Goal: Navigation & Orientation: Go to known website

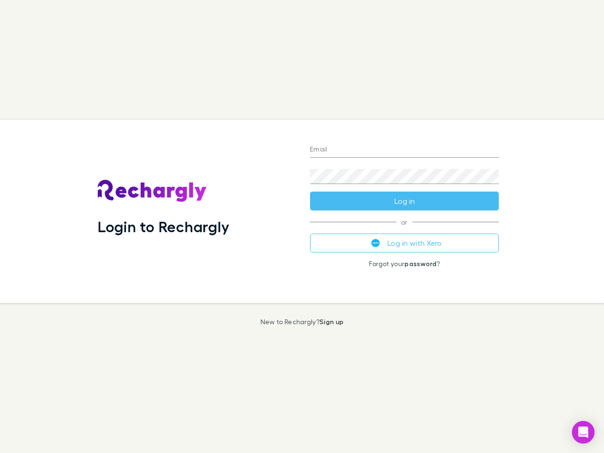
click at [302, 227] on div "Login to Rechargly" at bounding box center [196, 211] width 212 height 183
click at [405, 150] on input "Email" at bounding box center [404, 150] width 189 height 15
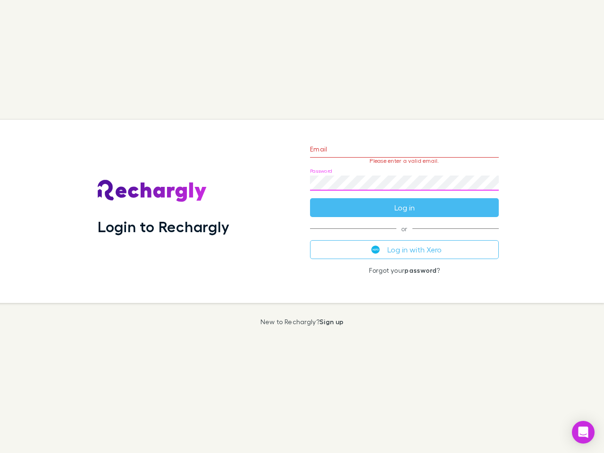
click at [405, 201] on form "Email Please enter a valid email. Password Log in" at bounding box center [404, 176] width 189 height 82
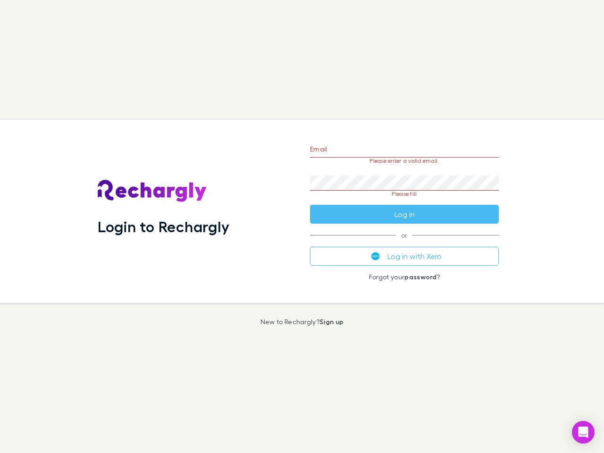
click at [405, 243] on div "Email Please enter a valid email. Password Please fill Log in or Log in with Xe…" at bounding box center [405, 211] width 204 height 183
click at [584, 433] on icon "Open Intercom Messenger" at bounding box center [584, 432] width 10 height 11
